Goal: Task Accomplishment & Management: Use online tool/utility

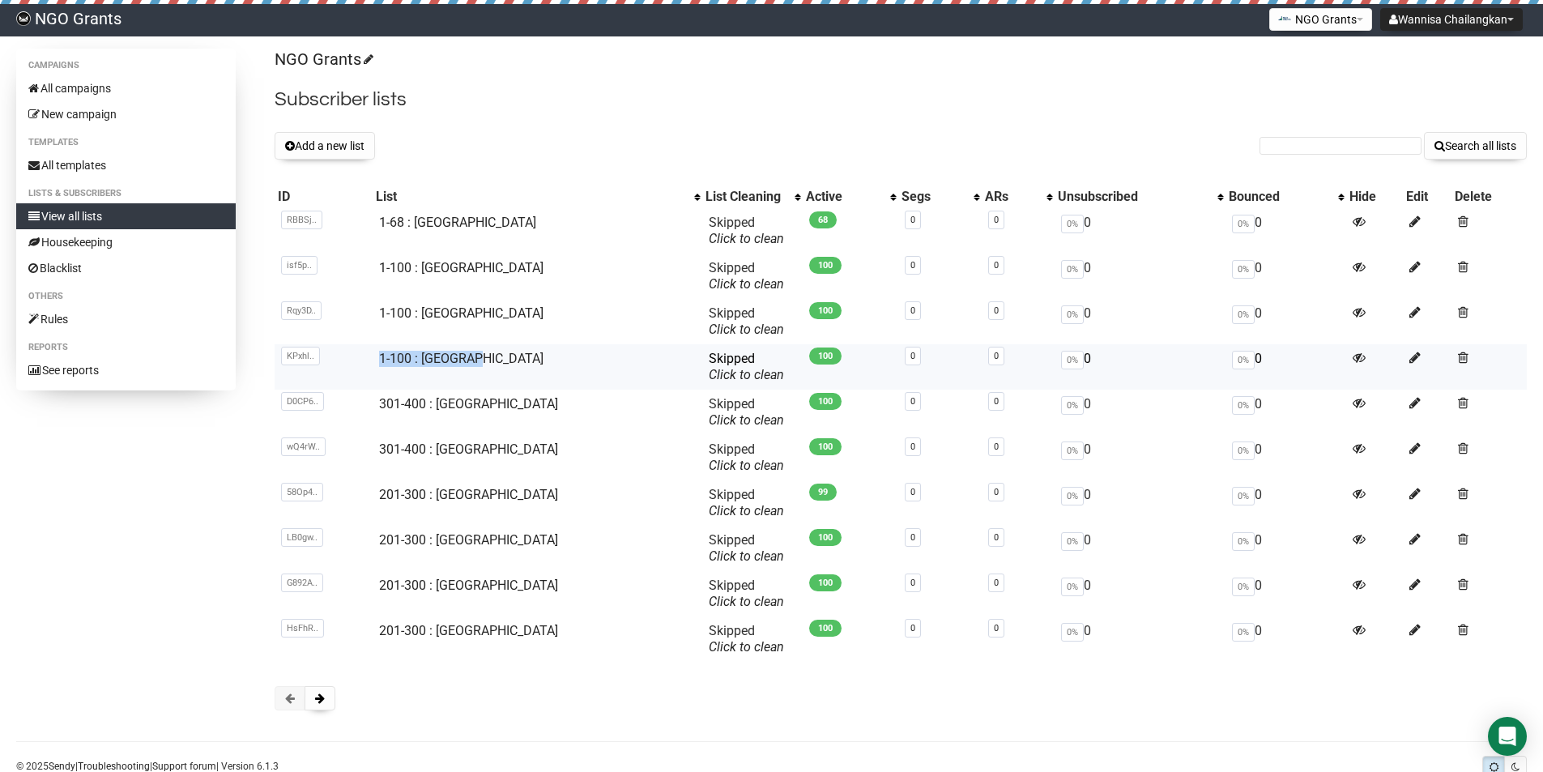
copy link "1-100 : [GEOGRAPHIC_DATA]"
drag, startPoint x: 0, startPoint y: 0, endPoint x: 382, endPoint y: 362, distance: 526.6
click at [382, 362] on td "1-100 : [GEOGRAPHIC_DATA]" at bounding box center [537, 366] width 329 height 45
click at [352, 143] on button "Add a new list" at bounding box center [325, 146] width 100 height 28
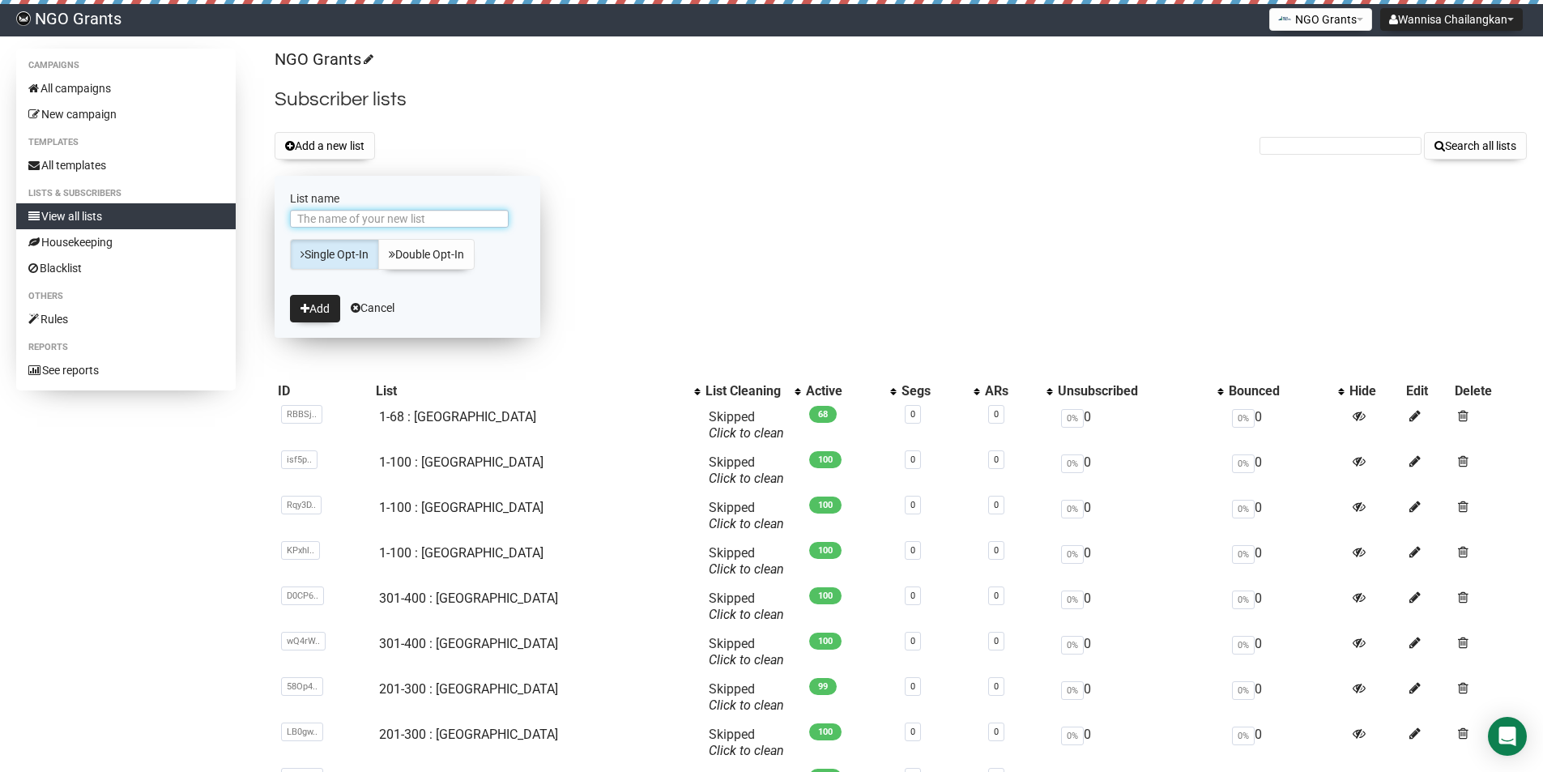
click at [381, 226] on input "List name" at bounding box center [399, 219] width 219 height 18
paste input "1-100 : [GEOGRAPHIC_DATA]"
drag, startPoint x: 324, startPoint y: 220, endPoint x: 275, endPoint y: 220, distance: 49.4
click at [275, 220] on form "List name 1-100 : Malaysia Single Opt-In Double Opt-In Add Cancel" at bounding box center [408, 257] width 266 height 162
type input "101-200 : Malaysia"
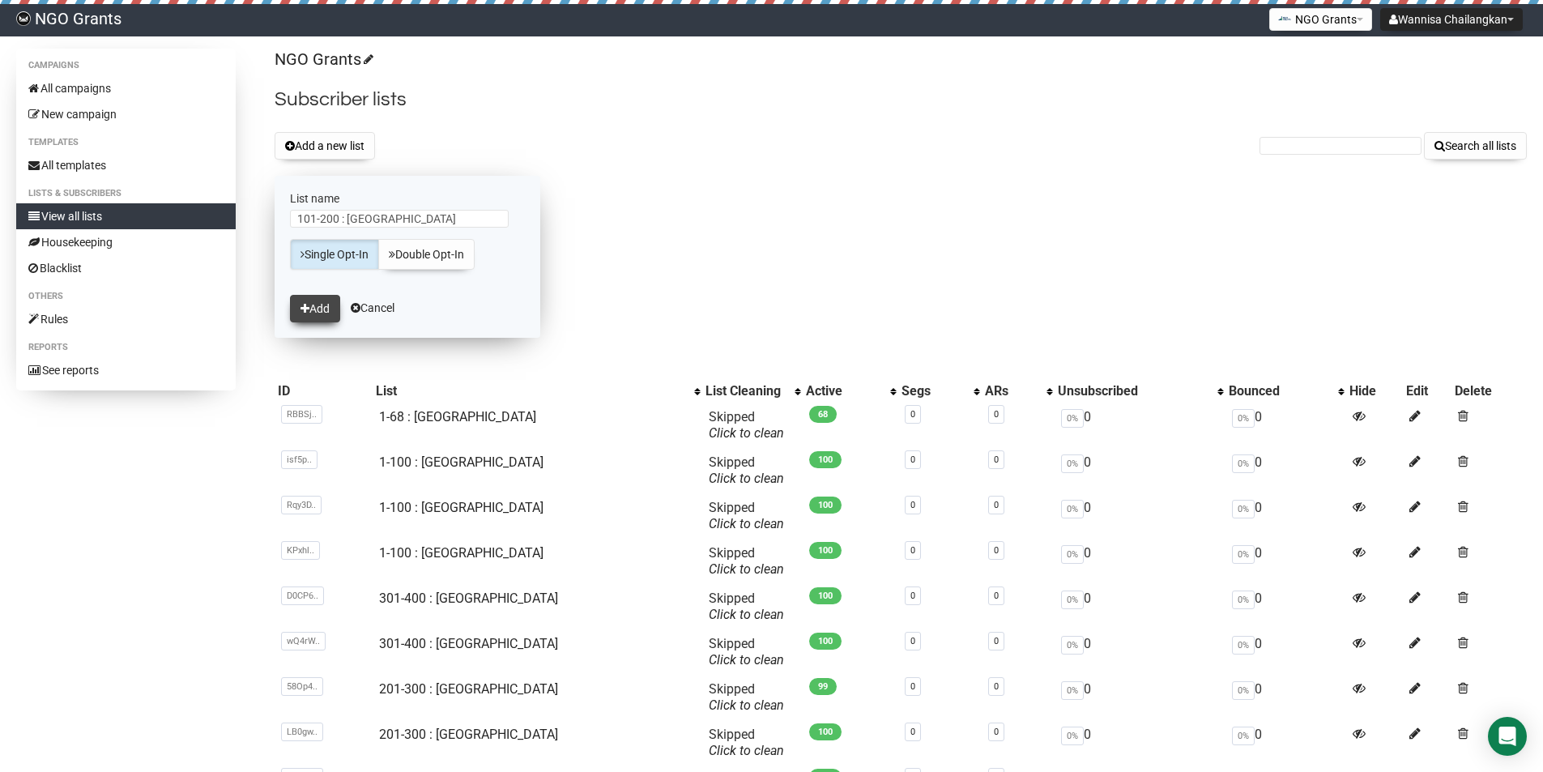
click at [313, 308] on button "Add" at bounding box center [315, 309] width 50 height 28
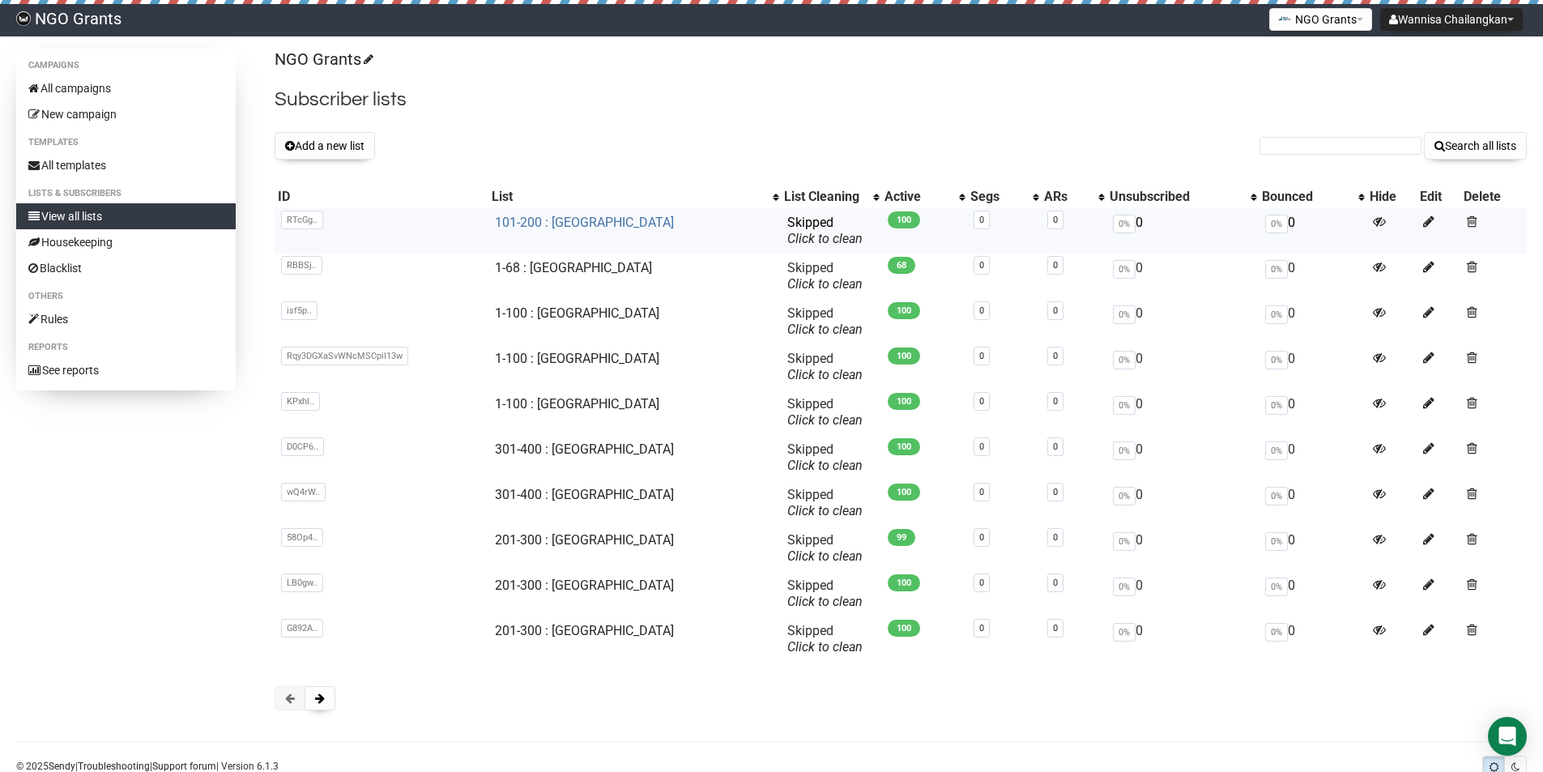
click at [583, 224] on link "101-200 : [GEOGRAPHIC_DATA]" at bounding box center [584, 222] width 179 height 15
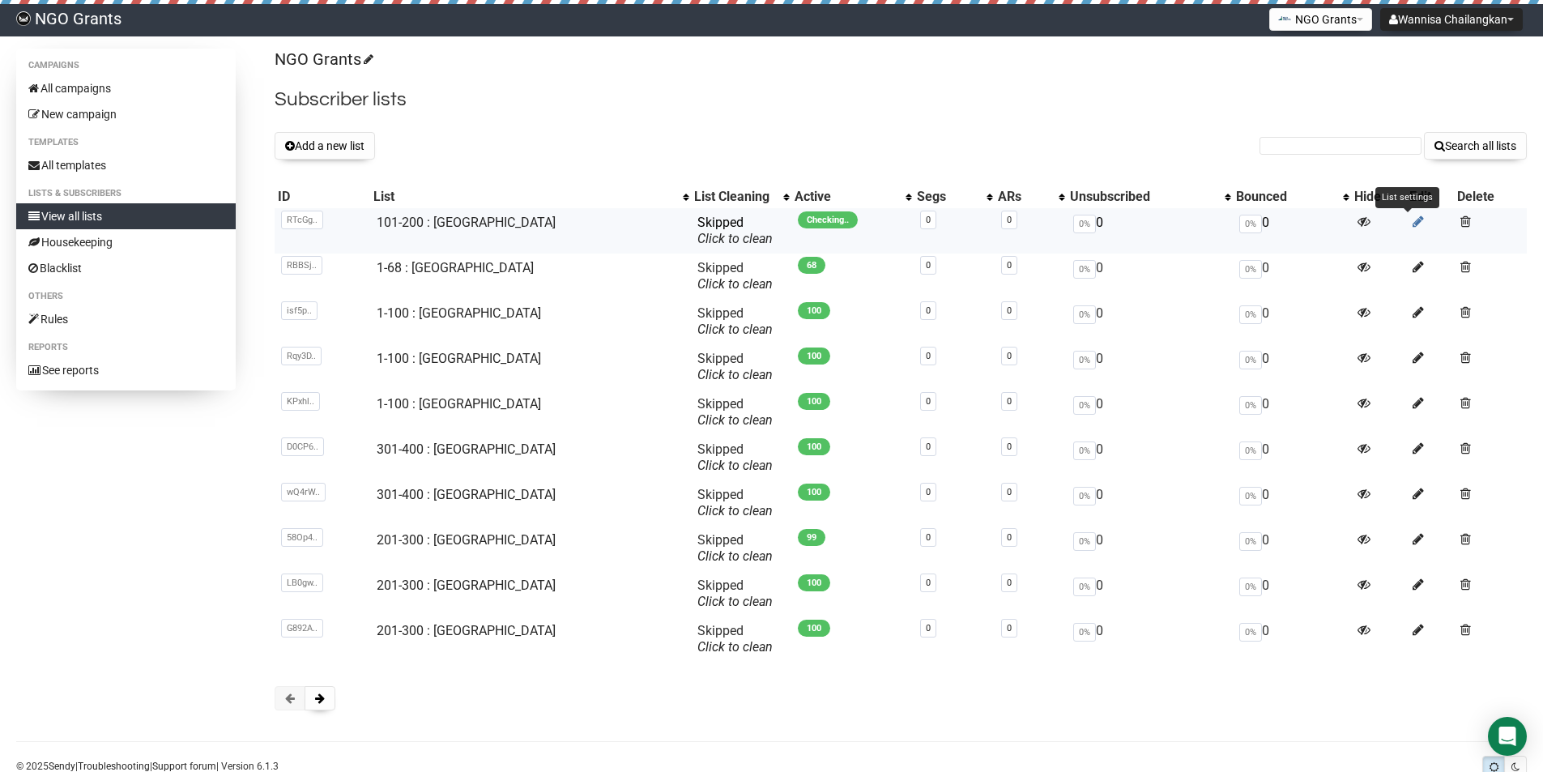
click at [1413, 222] on icon at bounding box center [1418, 222] width 11 height 14
copy link "301-400 : [GEOGRAPHIC_DATA]"
drag, startPoint x: 523, startPoint y: 451, endPoint x: 378, endPoint y: 450, distance: 145.0
click at [378, 450] on td "301-400 : [GEOGRAPHIC_DATA]" at bounding box center [530, 457] width 321 height 45
click at [333, 137] on button "Add a new list" at bounding box center [325, 146] width 100 height 28
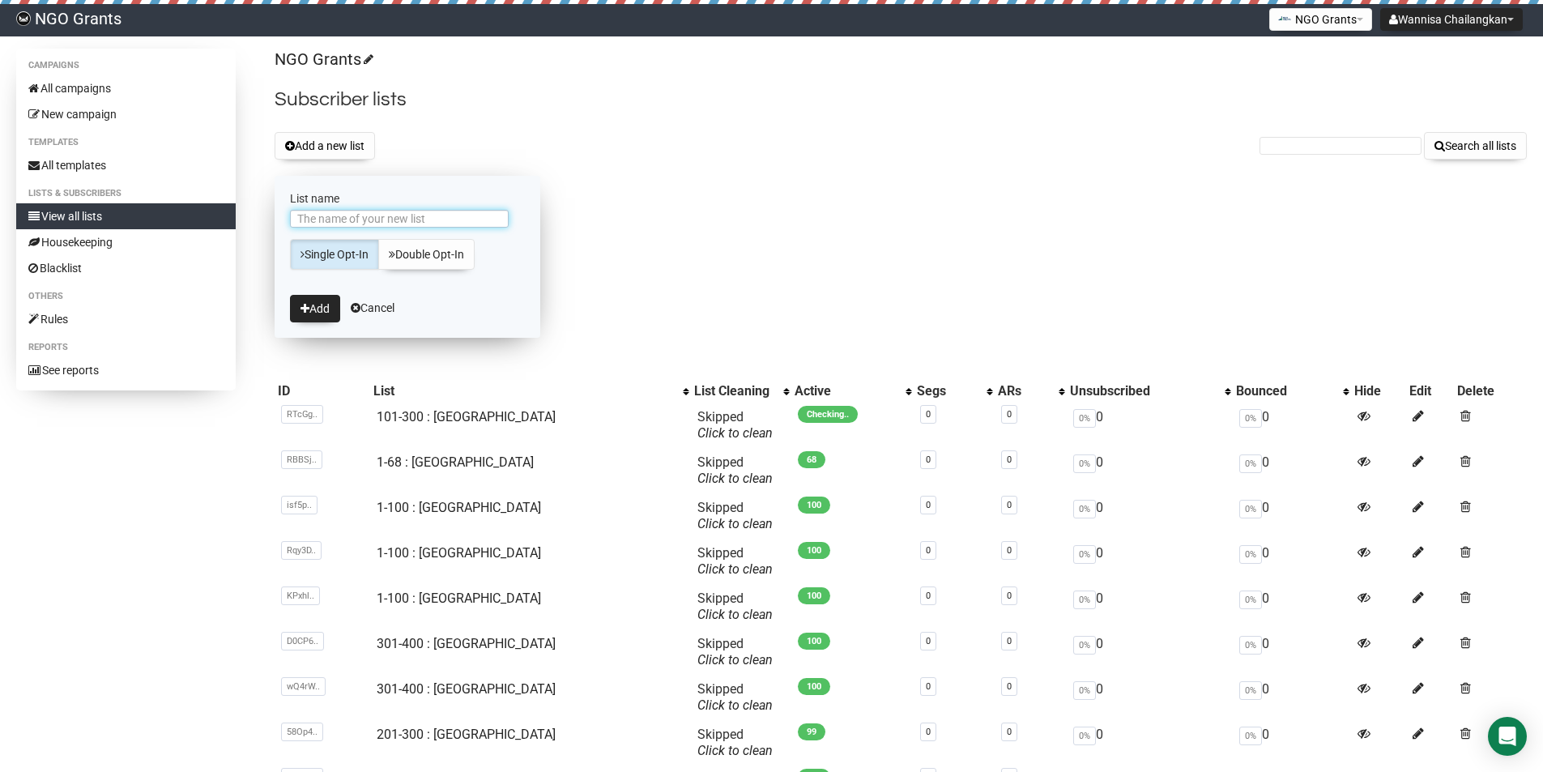
click at [419, 223] on input "List name" at bounding box center [399, 219] width 219 height 18
paste input "301-400 : [GEOGRAPHIC_DATA]"
drag, startPoint x: 335, startPoint y: 218, endPoint x: 292, endPoint y: 219, distance: 43.8
click at [292, 219] on input "301-400 : [GEOGRAPHIC_DATA]" at bounding box center [399, 219] width 219 height 18
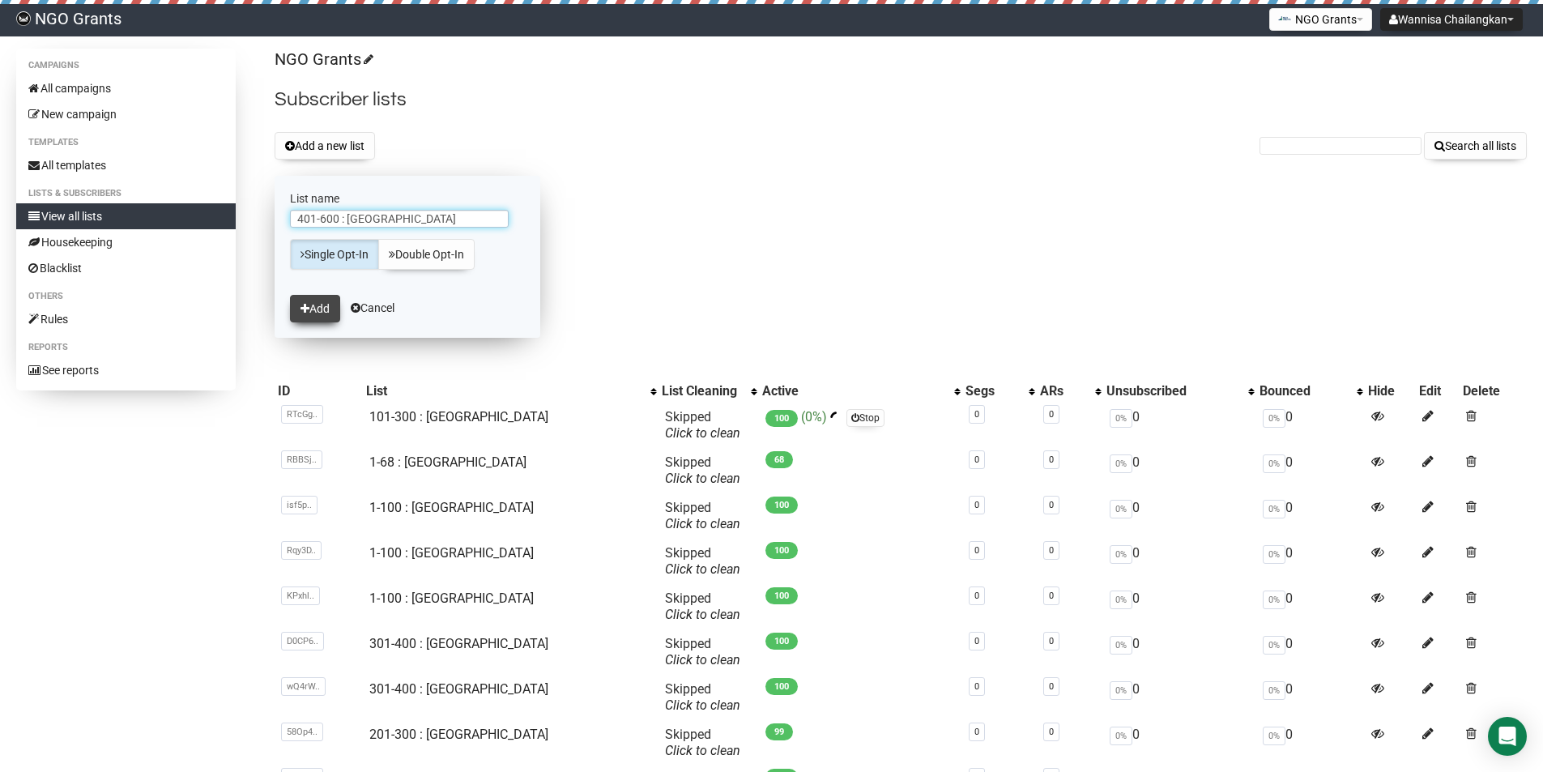
type input "401-600 : [GEOGRAPHIC_DATA]"
click at [323, 310] on button "Add" at bounding box center [315, 309] width 50 height 28
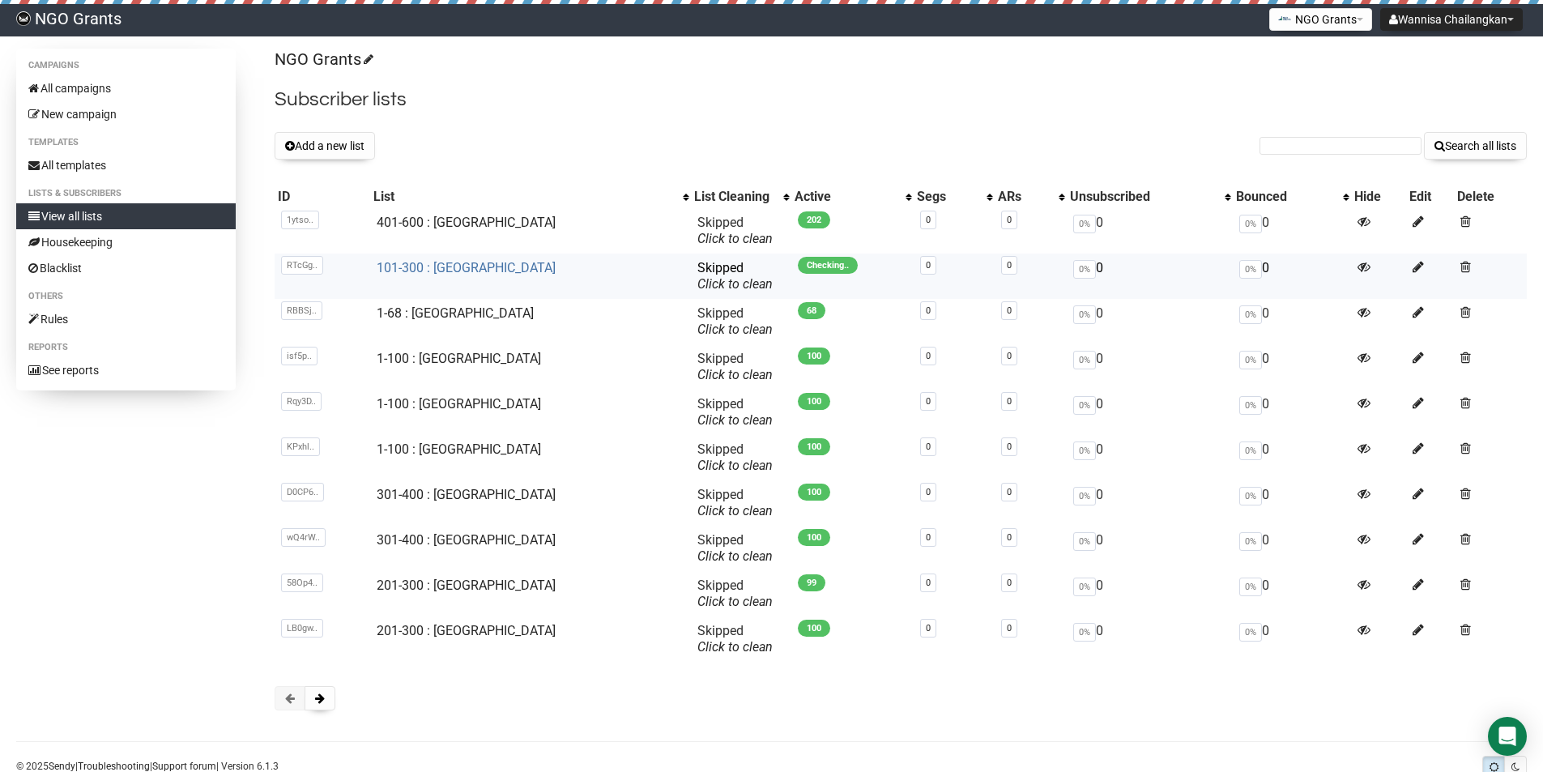
click at [456, 269] on link "101-300 : [GEOGRAPHIC_DATA]" at bounding box center [466, 267] width 179 height 15
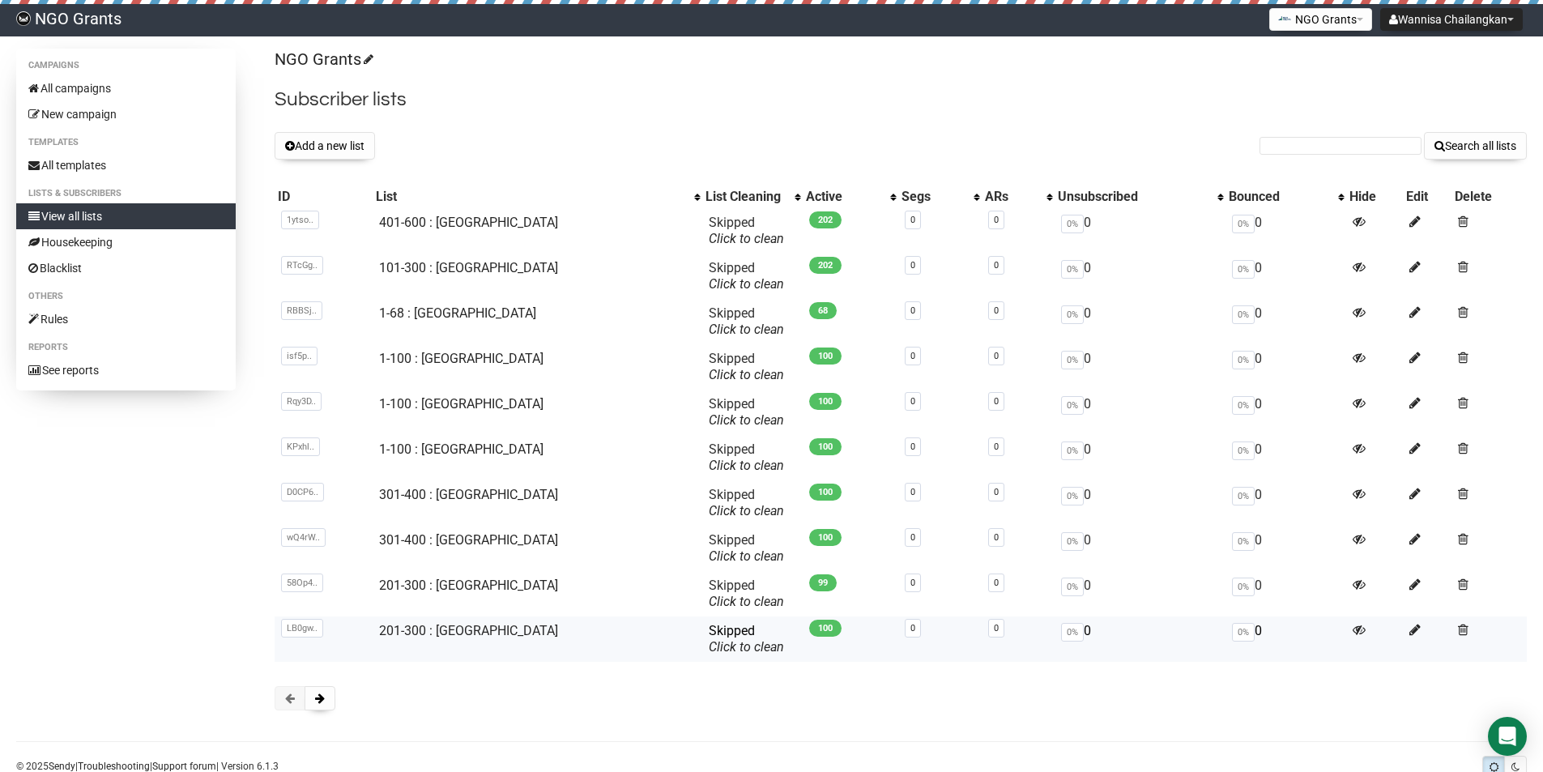
click at [507, 625] on td "201-300 : [GEOGRAPHIC_DATA]" at bounding box center [537, 639] width 329 height 45
copy link "201-300 : [GEOGRAPHIC_DATA]"
drag, startPoint x: 517, startPoint y: 635, endPoint x: 387, endPoint y: 636, distance: 129.6
click at [387, 636] on td "201-300 : Pakistan" at bounding box center [537, 639] width 329 height 45
click at [339, 139] on button "Add a new list" at bounding box center [325, 146] width 100 height 28
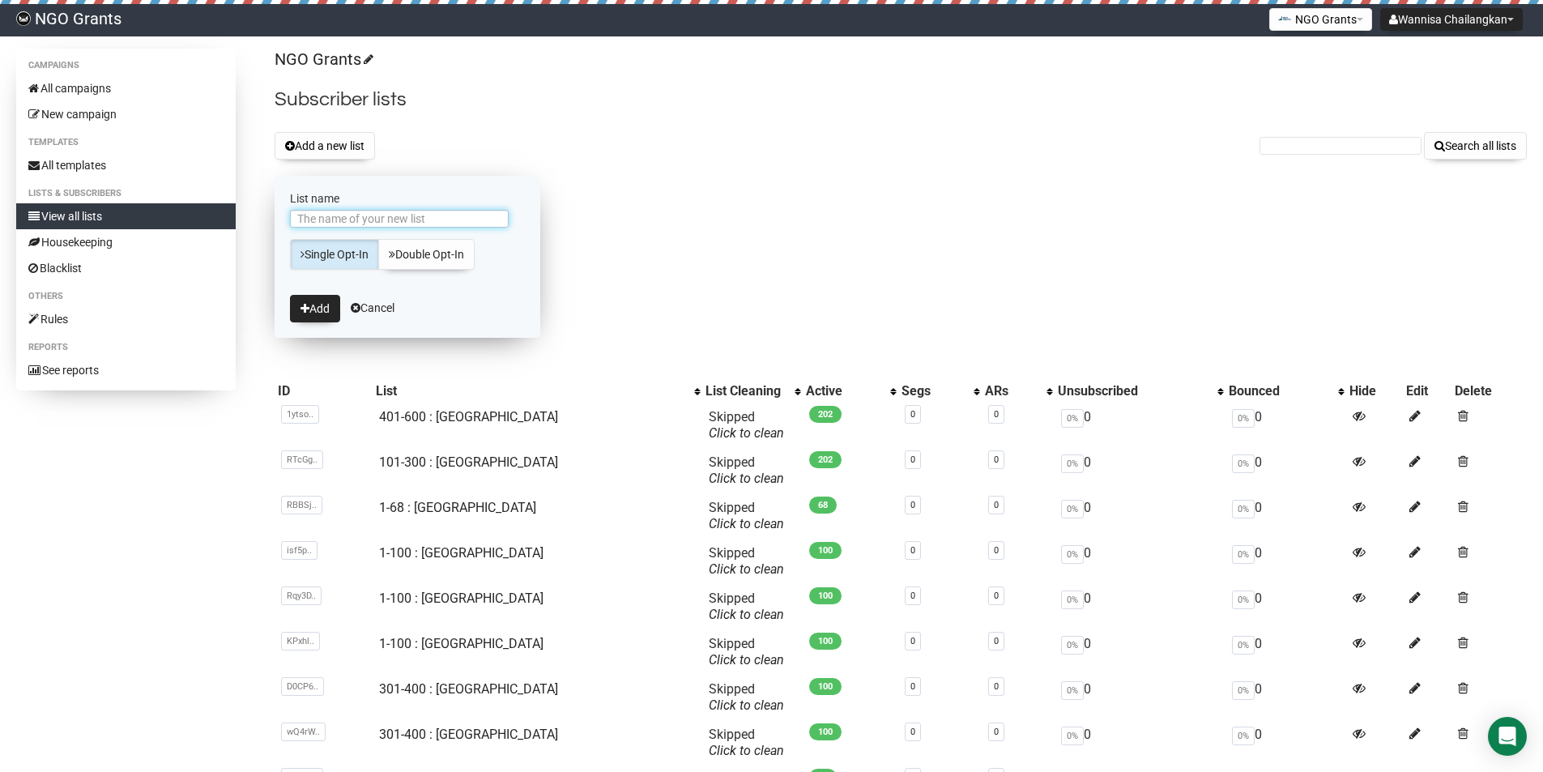
paste input "201-300 : Pakistan"
drag, startPoint x: 335, startPoint y: 219, endPoint x: 297, endPoint y: 220, distance: 38.1
click at [297, 220] on input "201-300 : Pakistan" at bounding box center [399, 219] width 219 height 18
drag, startPoint x: 336, startPoint y: 221, endPoint x: 288, endPoint y: 225, distance: 48.8
click at [288, 225] on form "List name 201-300 : Pakistan Single Opt-In Double Opt-In Add Cancel" at bounding box center [408, 257] width 266 height 162
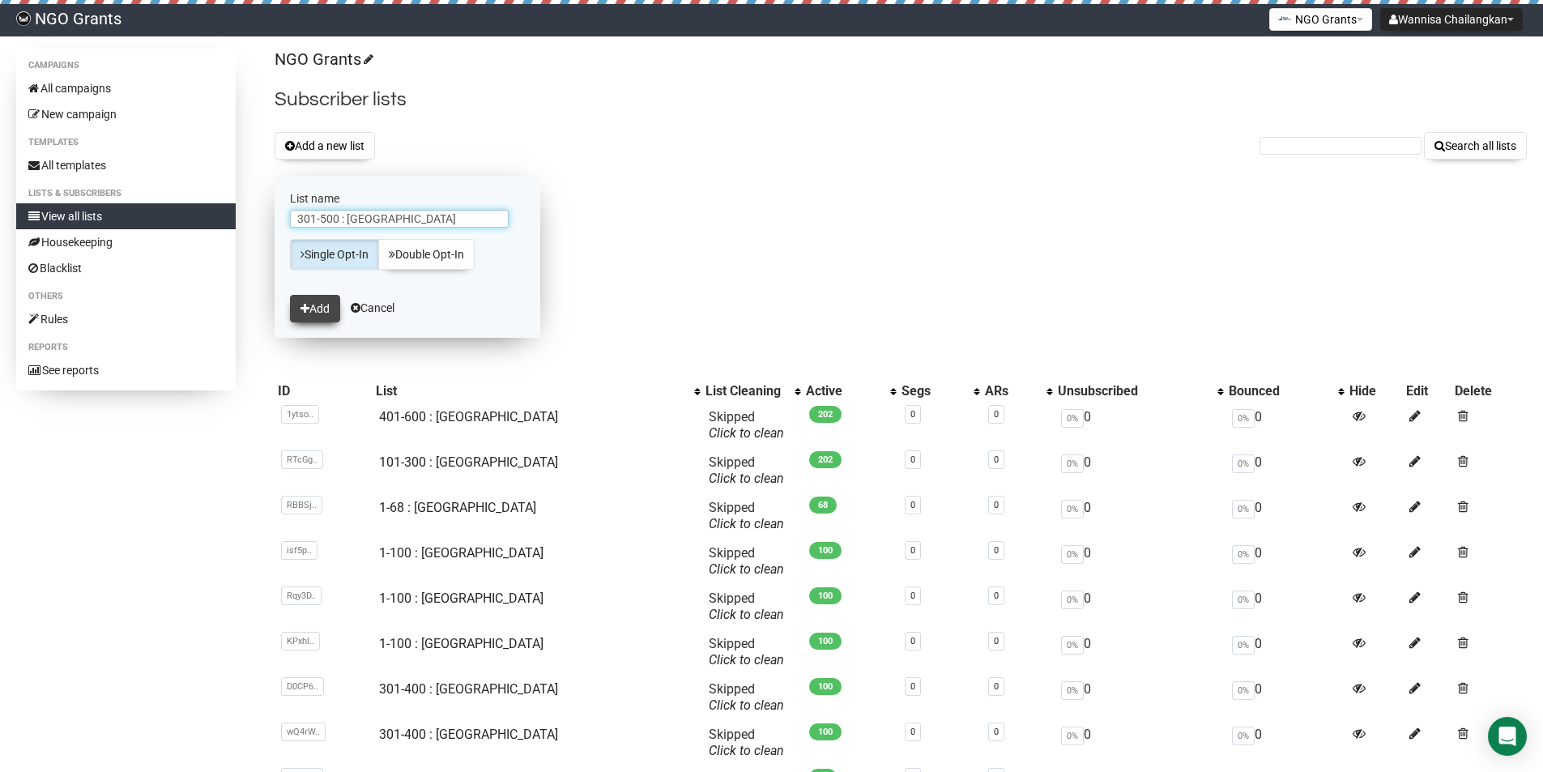
type input "301-500 : [GEOGRAPHIC_DATA]"
drag, startPoint x: 310, startPoint y: 306, endPoint x: 386, endPoint y: 314, distance: 76.5
click at [310, 305] on button "Add" at bounding box center [315, 309] width 50 height 28
